Goal: Transaction & Acquisition: Purchase product/service

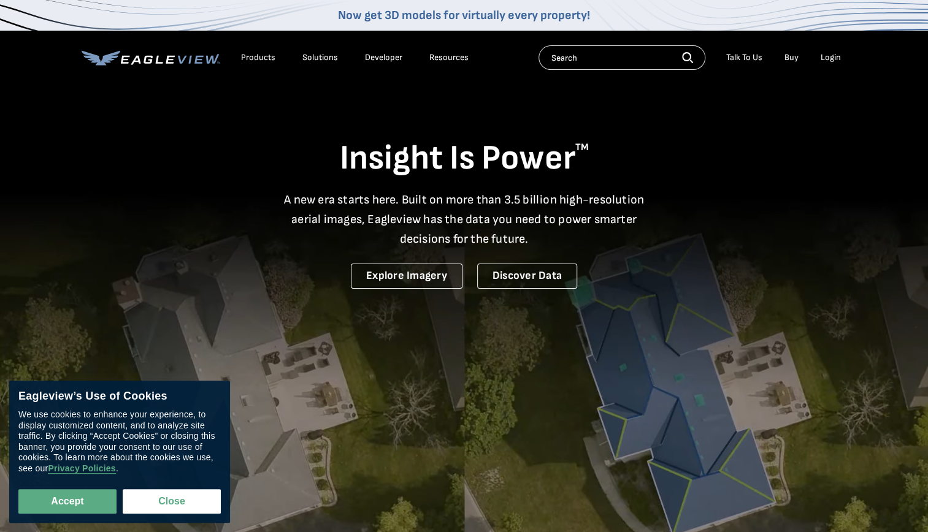
click at [833, 65] on li "Login" at bounding box center [831, 57] width 33 height 18
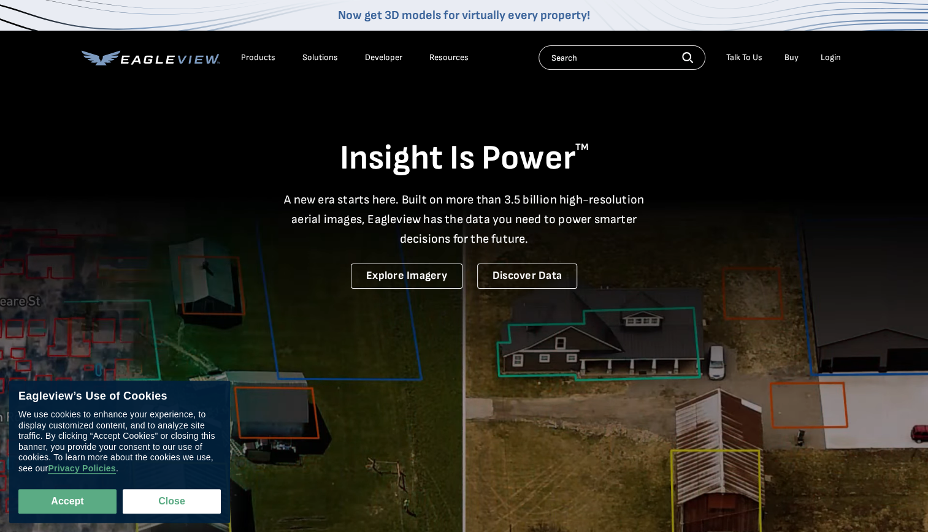
click at [828, 57] on div "Login" at bounding box center [831, 57] width 20 height 11
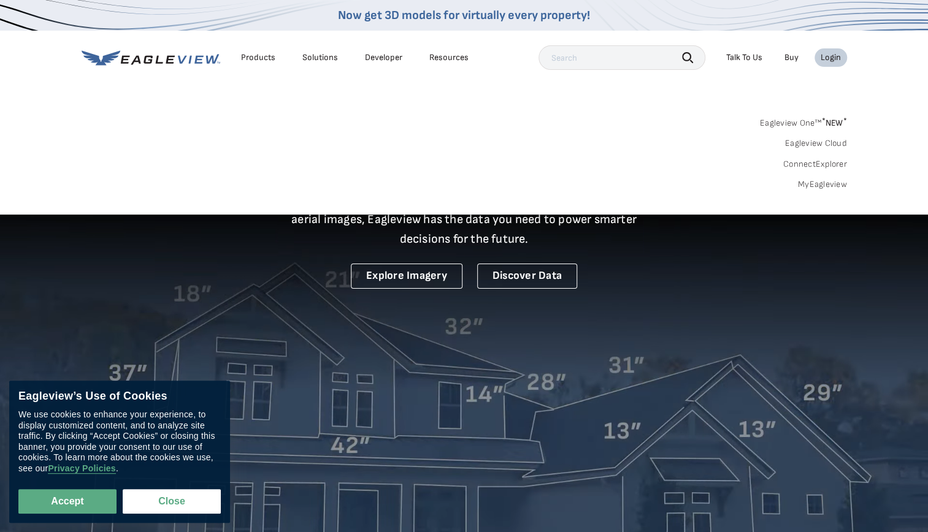
click at [828, 57] on div "Login" at bounding box center [831, 57] width 20 height 11
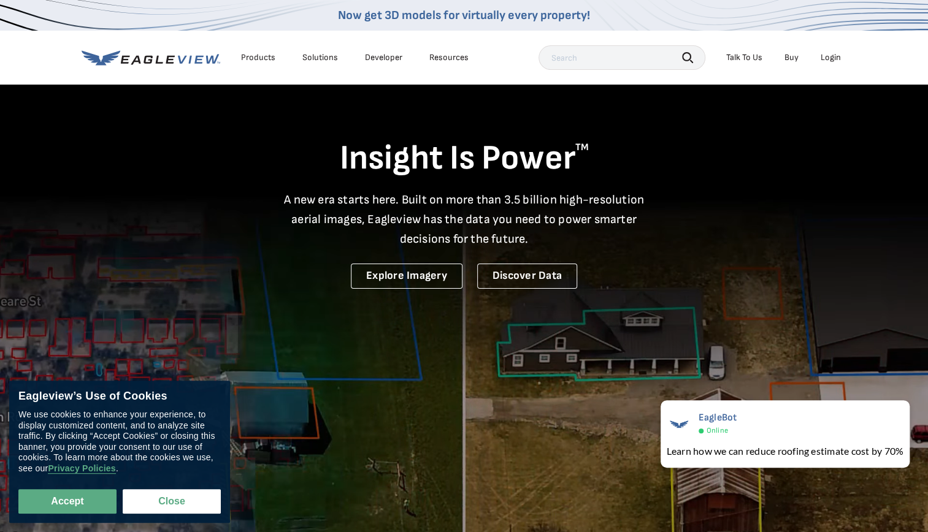
click at [830, 56] on div "Login" at bounding box center [831, 57] width 20 height 11
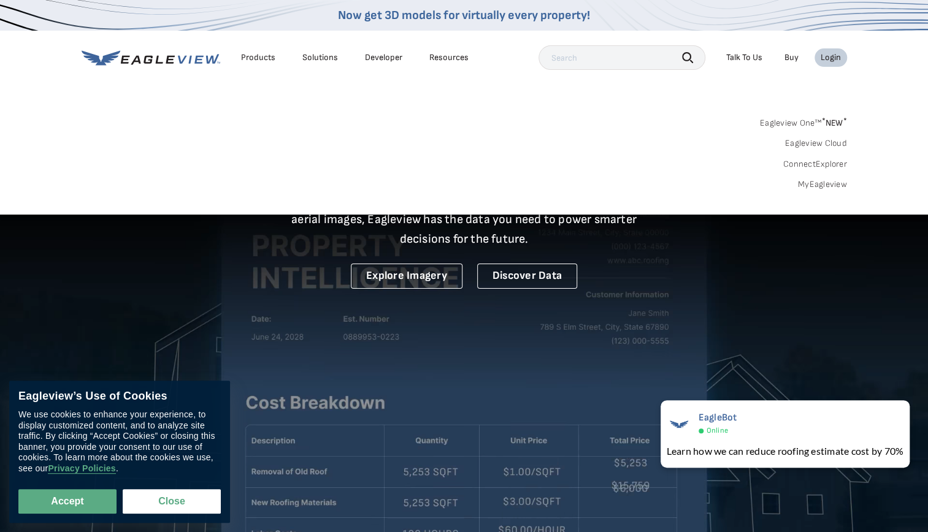
click at [830, 56] on div "Login" at bounding box center [831, 57] width 20 height 11
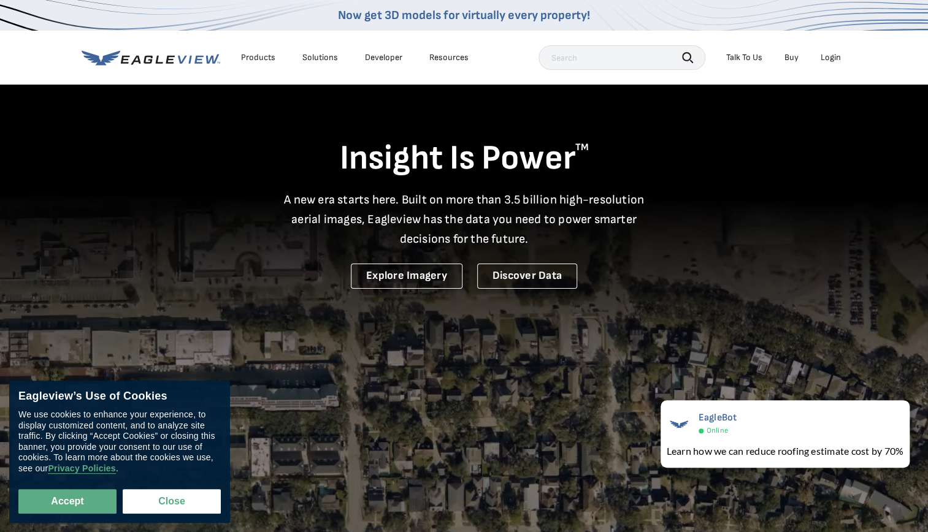
click at [830, 56] on div "Login" at bounding box center [831, 57] width 20 height 11
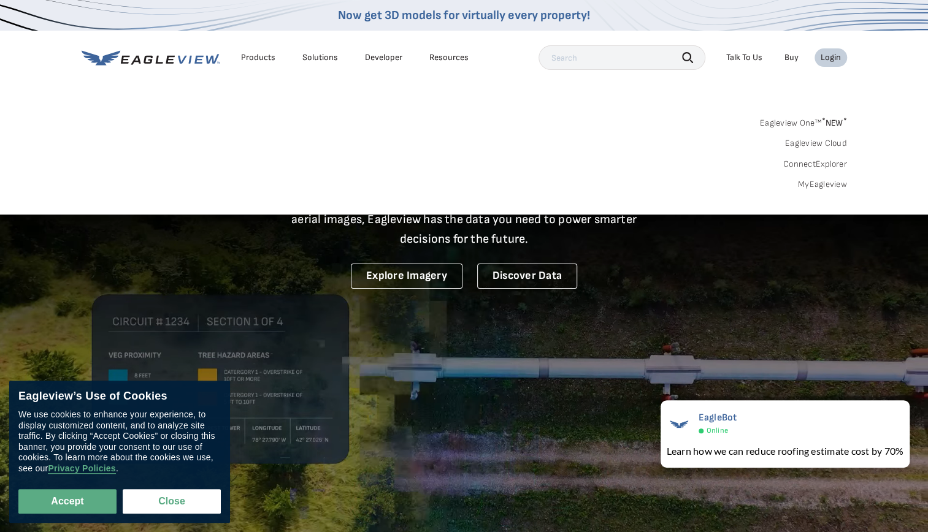
click at [813, 118] on link "Eagleview One™ * NEW *" at bounding box center [803, 121] width 87 height 14
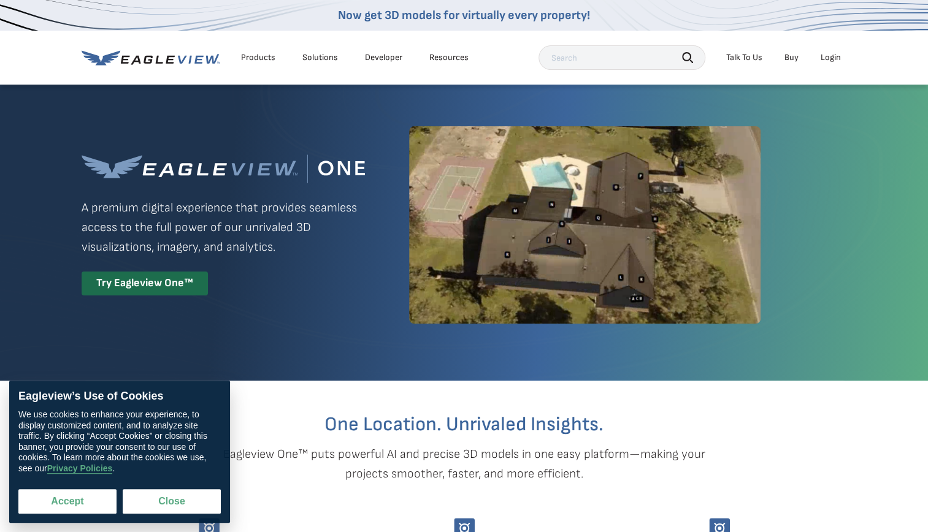
click at [112, 500] on button "Accept" at bounding box center [67, 501] width 98 height 25
checkbox input "true"
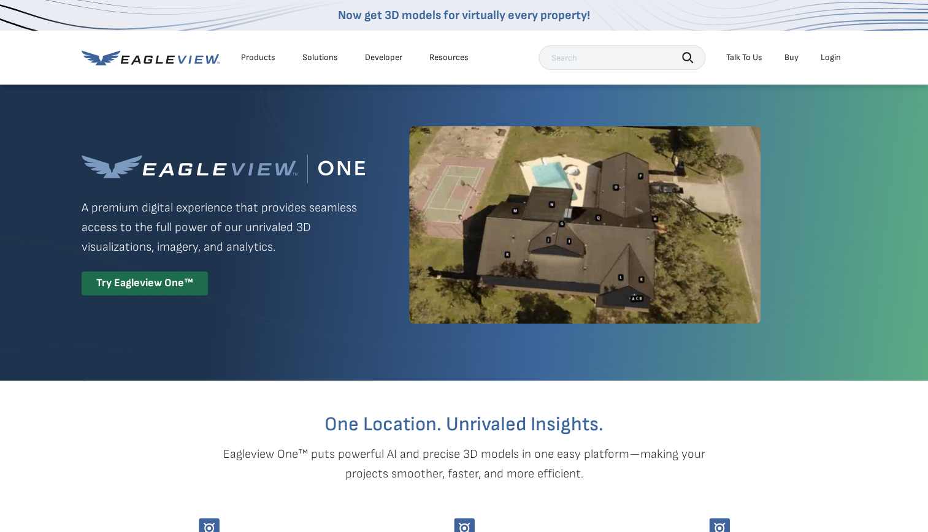
click at [828, 56] on div "Login" at bounding box center [831, 57] width 20 height 11
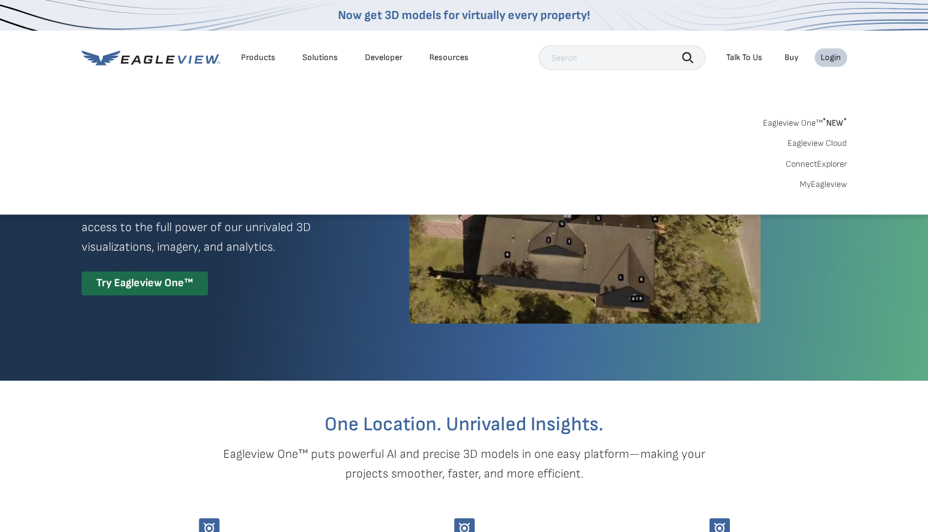
click at [822, 184] on link "MyEagleview" at bounding box center [823, 184] width 47 height 11
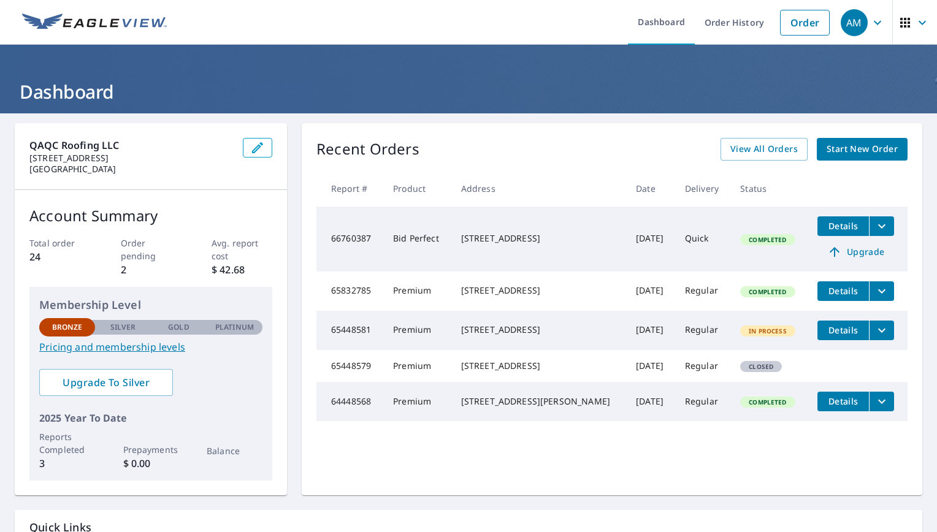
click at [827, 147] on span "Start New Order" at bounding box center [862, 149] width 71 height 15
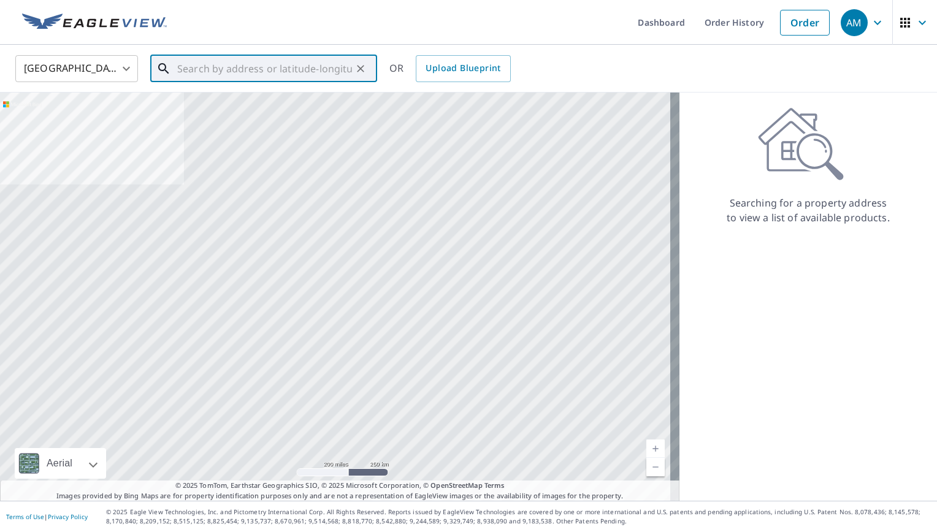
click at [341, 61] on input "text" at bounding box center [264, 69] width 175 height 34
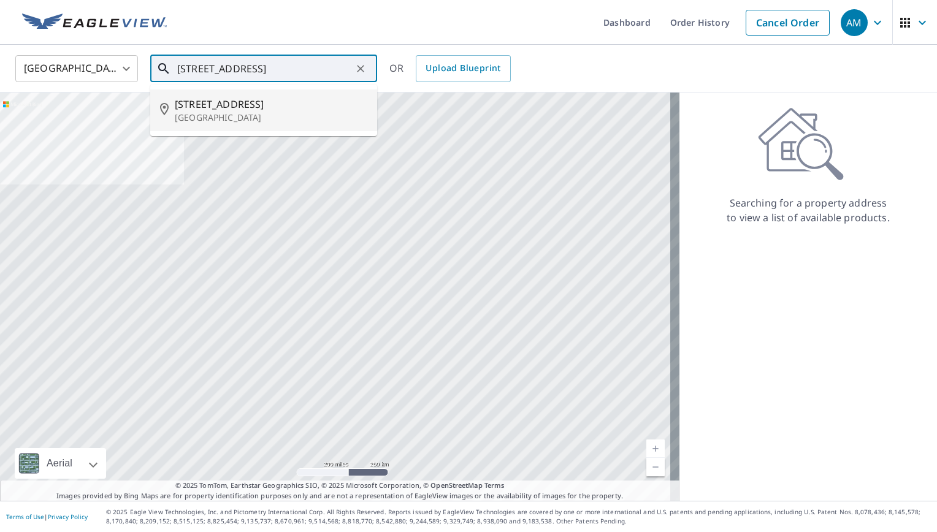
click at [314, 104] on span "134 S 3rd Ave" at bounding box center [271, 104] width 193 height 15
type input "134 S 3rd Ave Brighton, CO 80601"
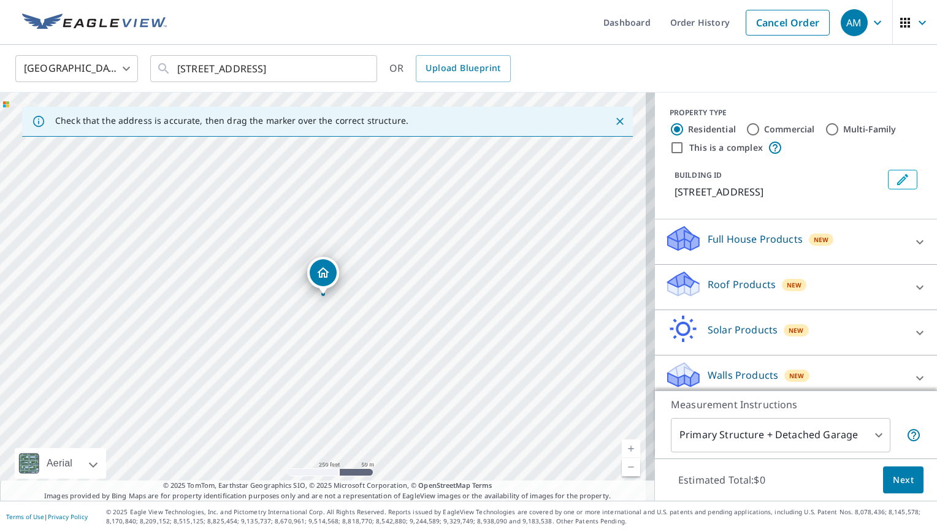
click at [738, 283] on p "Roof Products" at bounding box center [742, 284] width 68 height 15
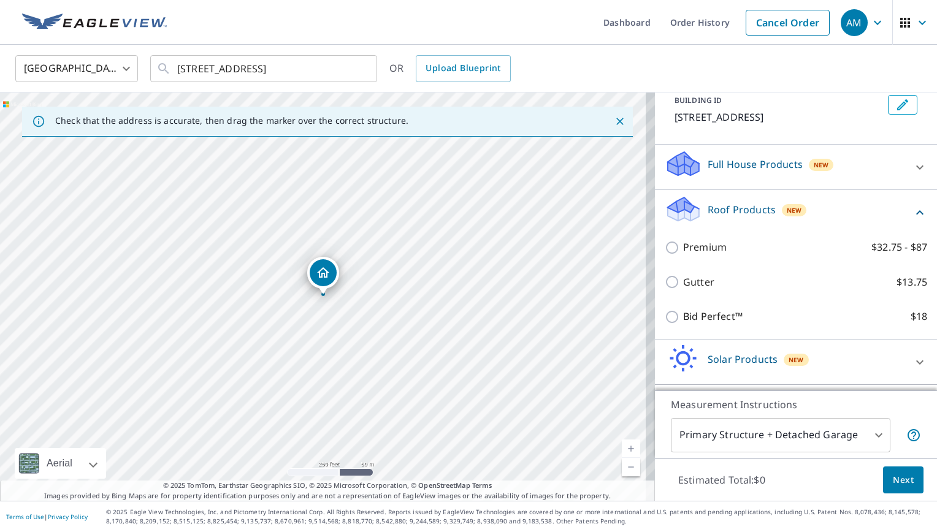
scroll to position [75, 0]
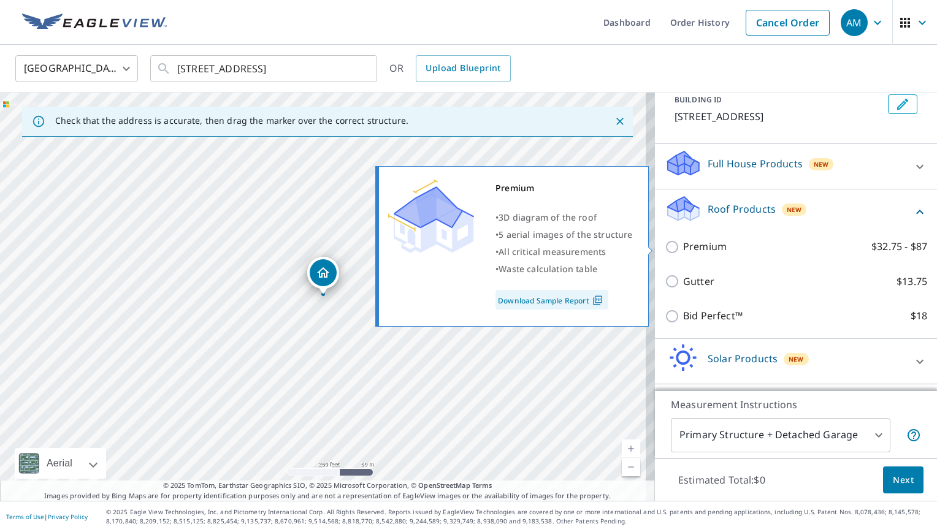
click at [687, 249] on p "Premium" at bounding box center [705, 246] width 44 height 15
click at [683, 249] on input "Premium $32.75 - $87" at bounding box center [674, 247] width 18 height 15
checkbox input "true"
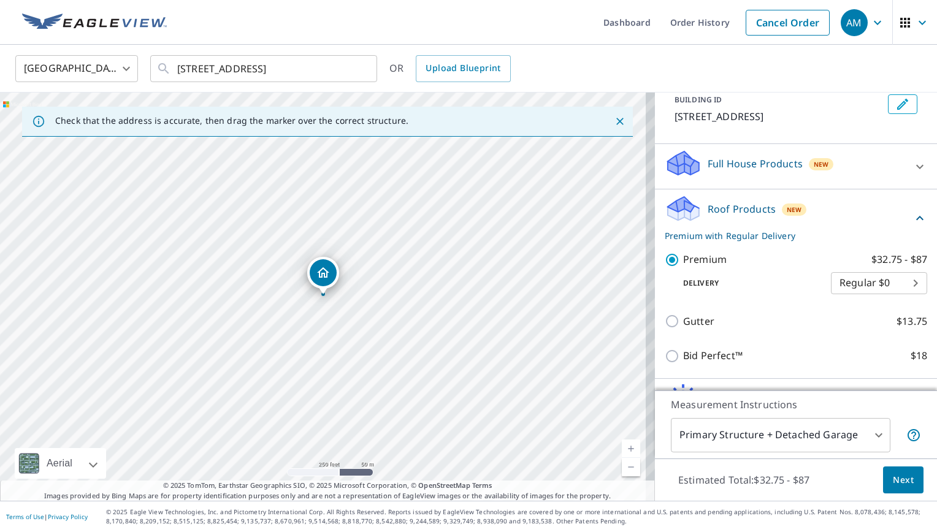
click at [861, 282] on body "AM AM Dashboard Order History Cancel Order AM United States US ​ 134 S 3rd Ave …" at bounding box center [468, 266] width 937 height 532
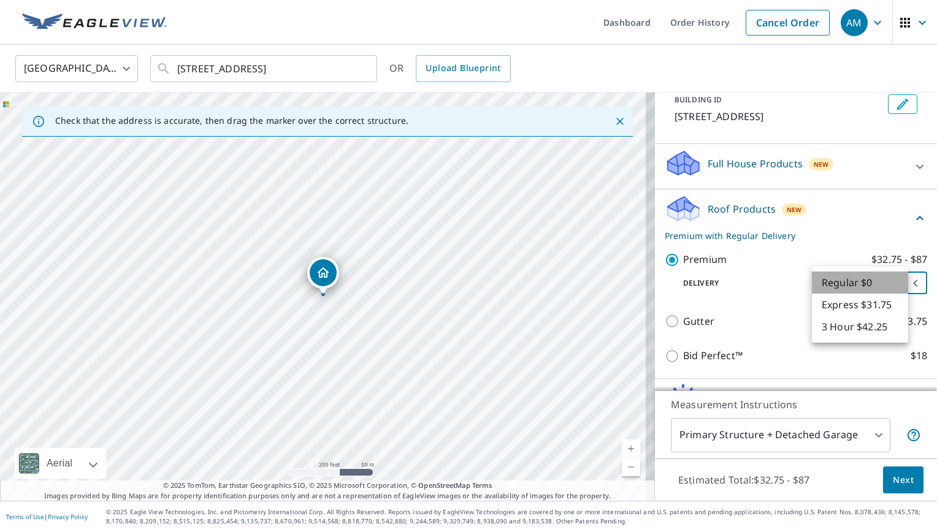
click at [855, 285] on li "Regular $0" at bounding box center [860, 283] width 96 height 22
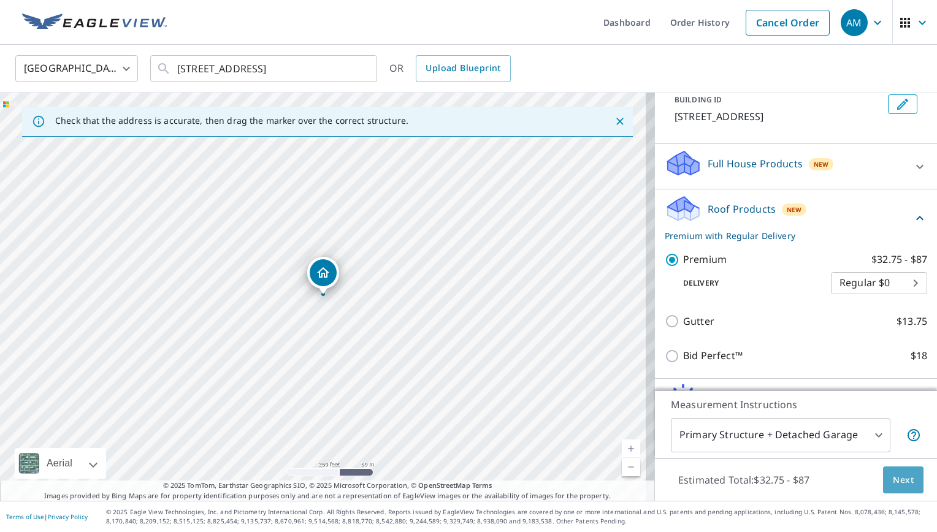
click at [899, 480] on span "Next" at bounding box center [903, 480] width 21 height 15
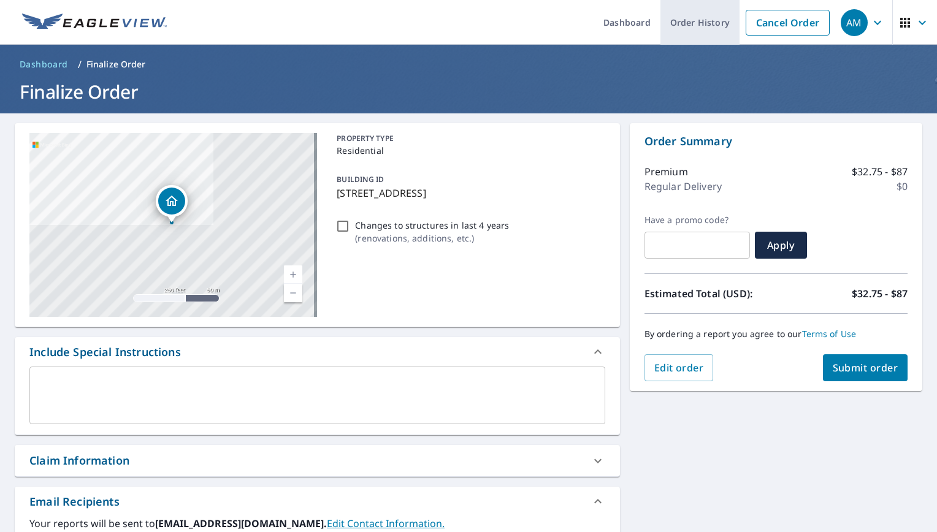
scroll to position [8, 0]
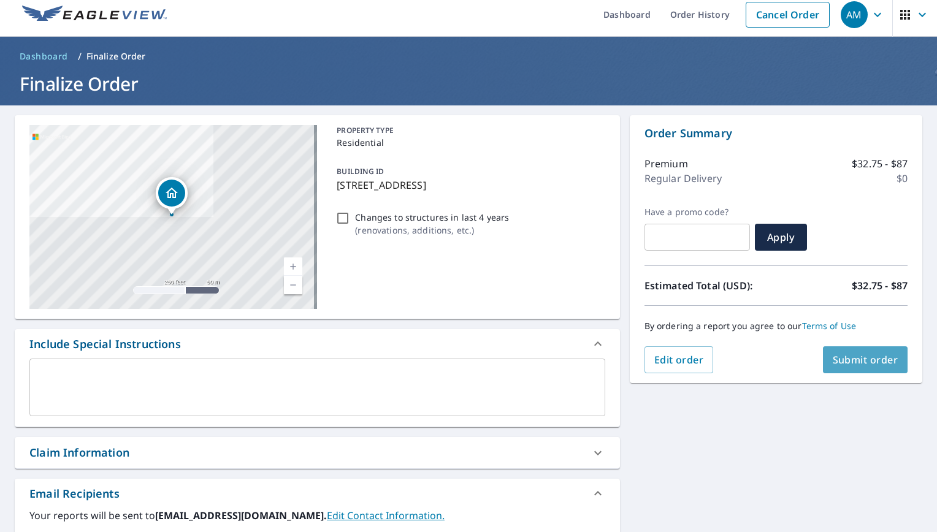
click at [853, 361] on span "Submit order" at bounding box center [866, 359] width 66 height 13
